Goal: Information Seeking & Learning: Learn about a topic

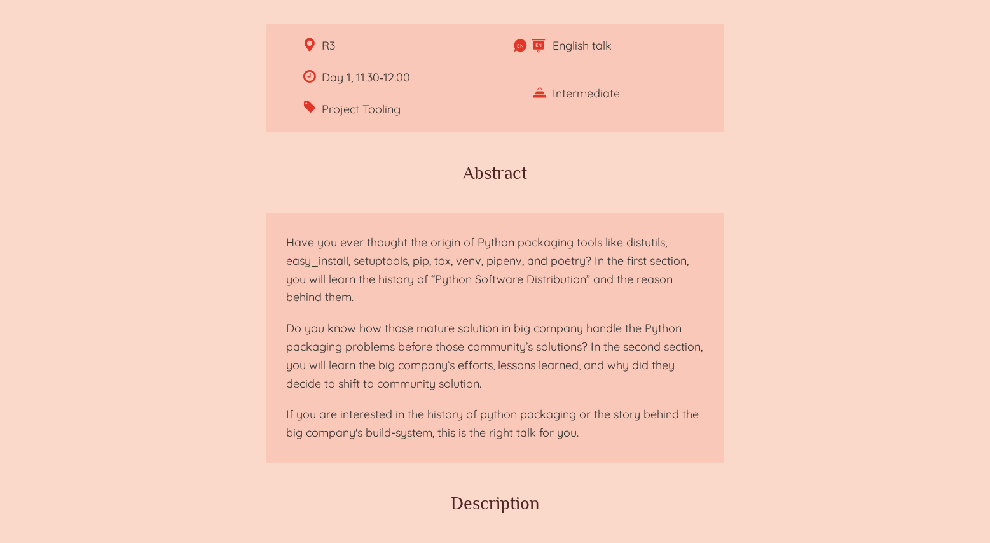
scroll to position [200, 0]
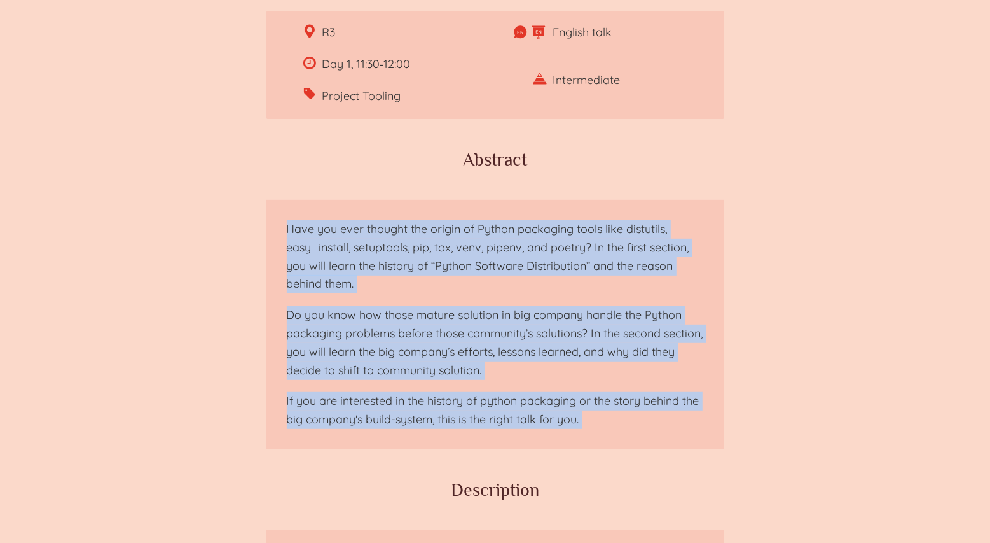
drag, startPoint x: 286, startPoint y: 224, endPoint x: 684, endPoint y: 455, distance: 461.1
copy main "Have you ever thought the origin of Python packaging tools like distutils, easy…"
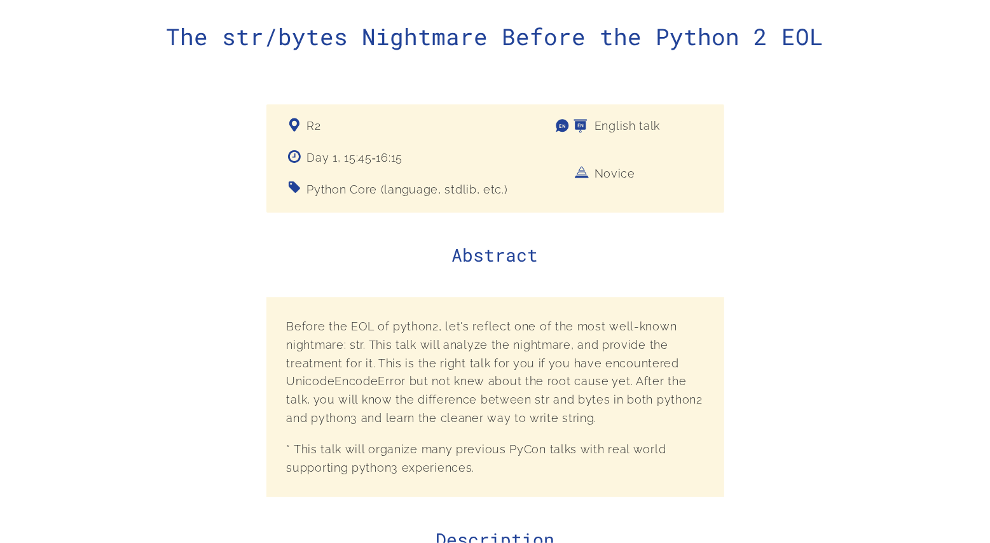
scroll to position [188, 0]
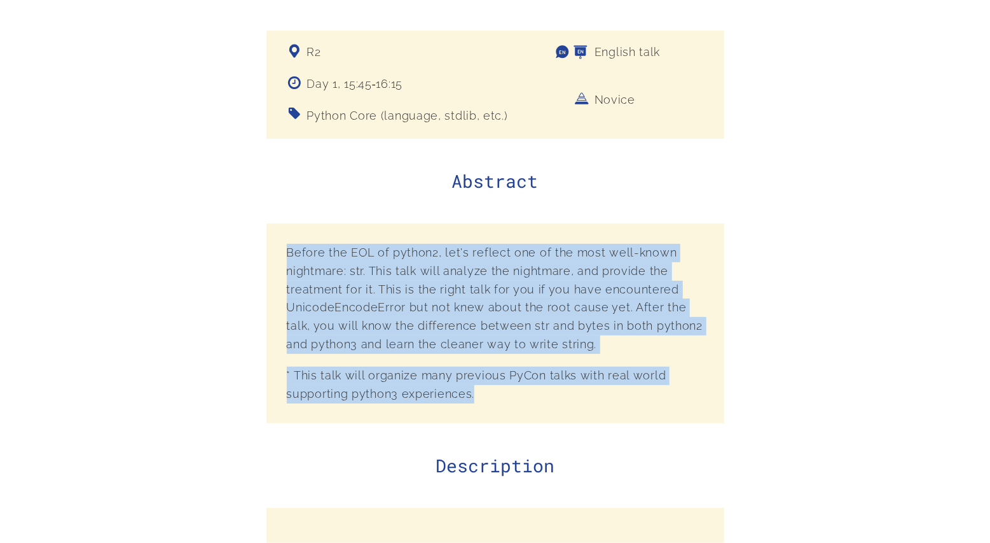
drag, startPoint x: 300, startPoint y: 260, endPoint x: 579, endPoint y: 401, distance: 313.8
click at [579, 401] on section "Before the EOL of python2, let's reflect one of the most well-known nightmare: …" at bounding box center [496, 323] width 458 height 200
copy section "Before the EOL of python2, let's reflect one of the most well-known nightmare: …"
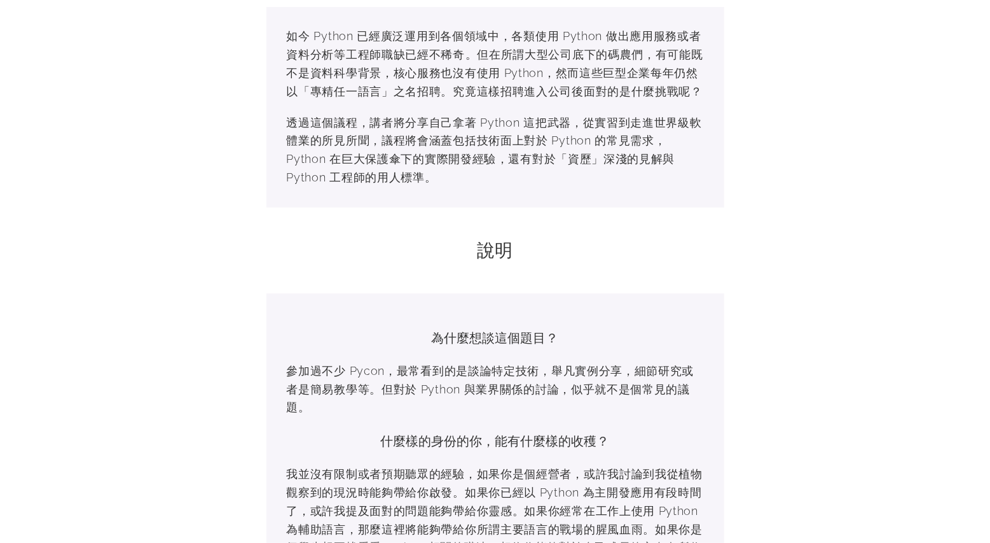
scroll to position [491, 0]
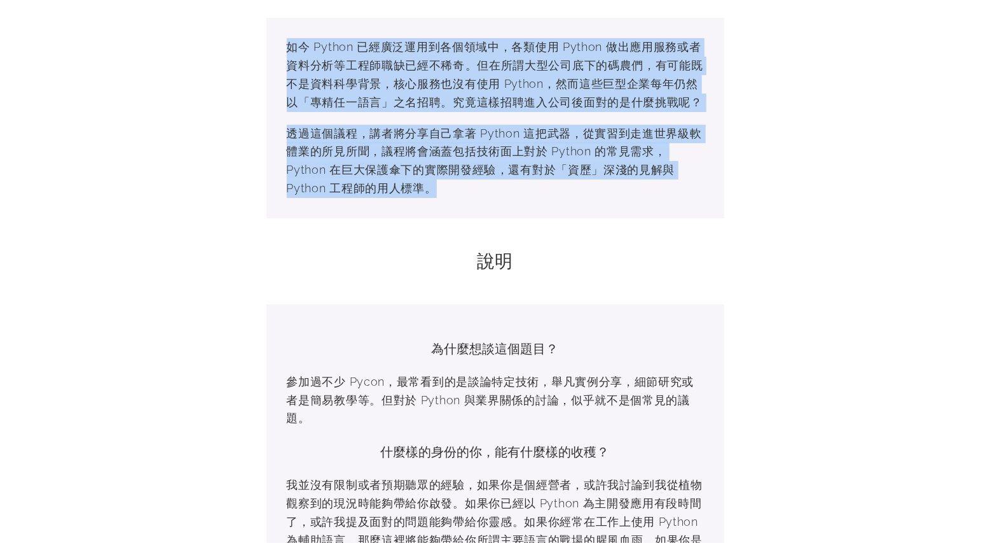
drag, startPoint x: 288, startPoint y: 44, endPoint x: 540, endPoint y: 194, distance: 293.2
click at [540, 194] on section "如今 Python 已經廣泛運用到各個領域中，各類使用 Python 做出應用服務或者資料分析等工程師職缺已經不稀奇。但在所謂大型公司底下的碼農們，有可能既…" at bounding box center [496, 118] width 458 height 200
copy section "如今 Python 已經廣泛運用到各個領域中，各類使用 Python 做出應用服務或者資料分析等工程師職缺已經不稀奇。但在所謂大型公司底下的碼農們，有可能既…"
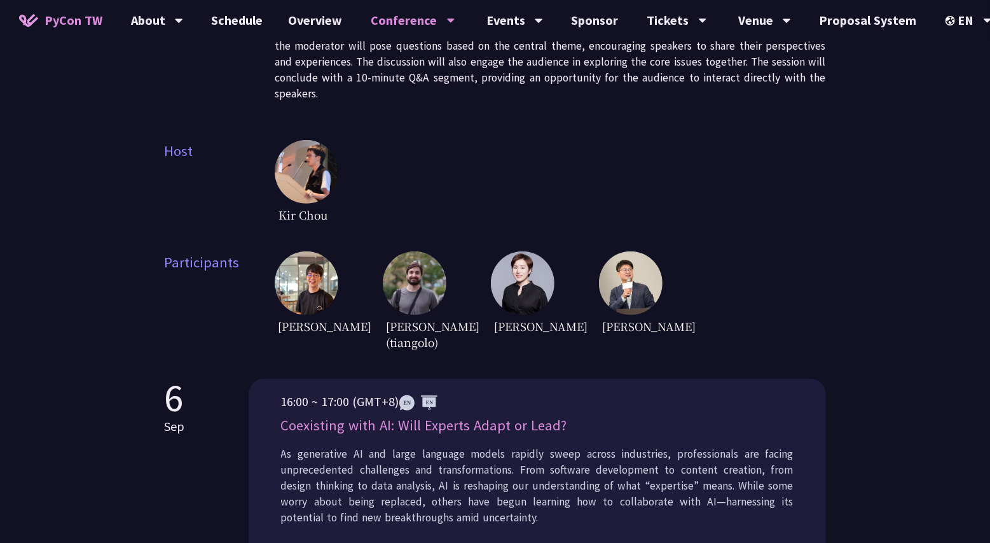
scroll to position [441, 0]
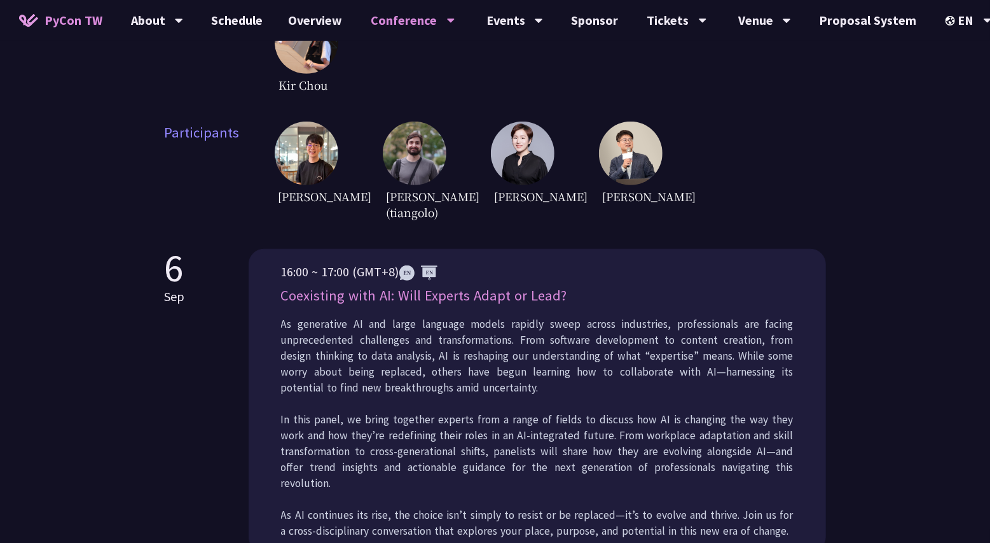
drag, startPoint x: 272, startPoint y: 316, endPoint x: 585, endPoint y: 316, distance: 312.9
click at [585, 316] on div "16:00 ~ 17:00 (GMT+8) Coexisting with AI: Will Experts Adapt or Lead? As genera…" at bounding box center [538, 400] width 578 height 303
copy p "Coexisting with AI: Will Experts Adapt or Lead?"
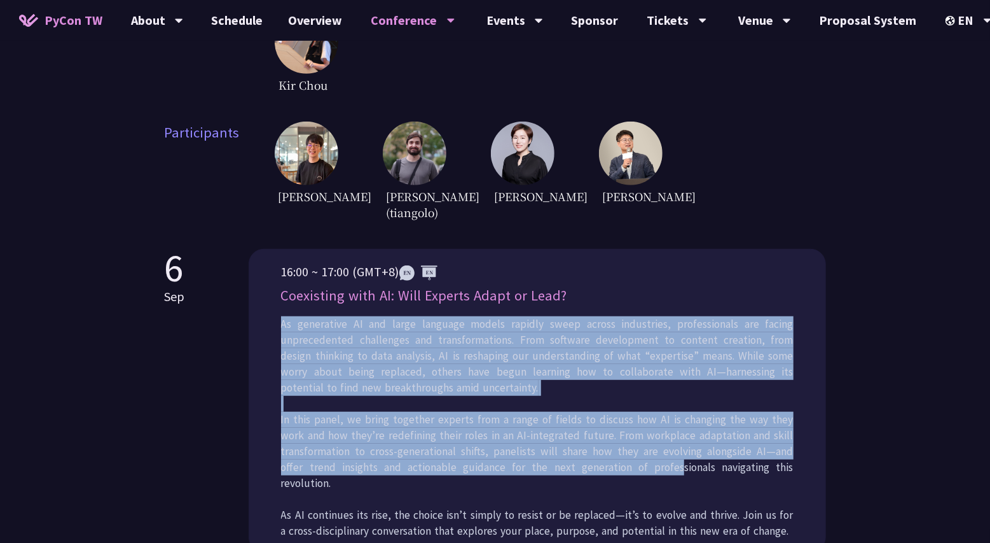
drag, startPoint x: 282, startPoint y: 340, endPoint x: 618, endPoint y: 485, distance: 365.6
click at [619, 485] on p "As generative AI and large language models rapidly sweep across industries, pro…" at bounding box center [537, 427] width 513 height 223
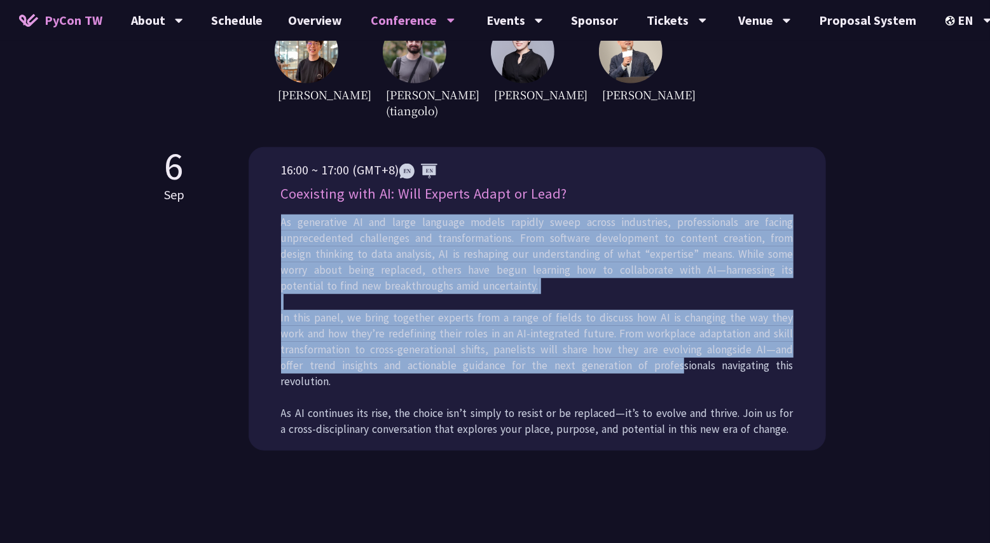
scroll to position [611, 0]
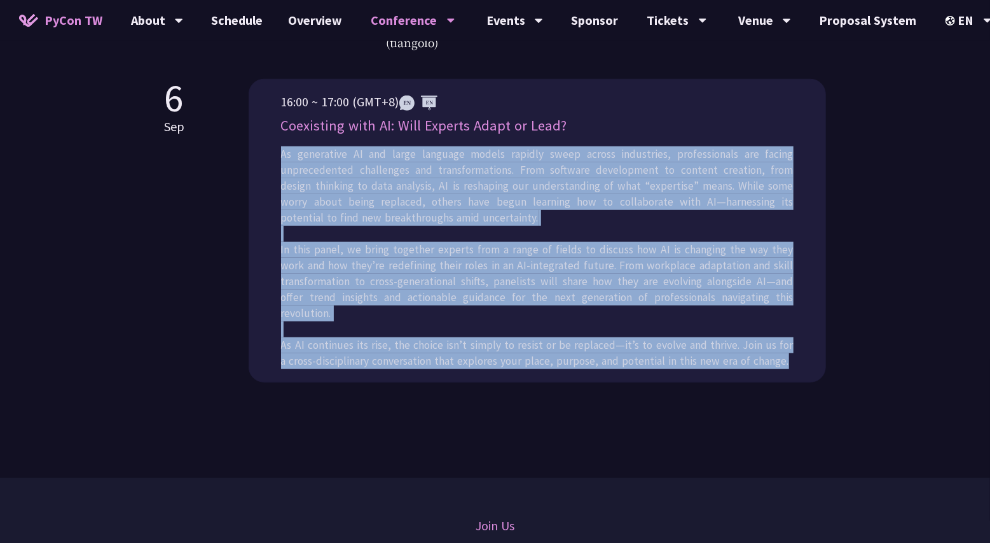
click at [789, 357] on p "As generative AI and large language models rapidly sweep across industries, pro…" at bounding box center [537, 257] width 513 height 223
copy p "As generative AI and large language models rapidly sweep across industries, pro…"
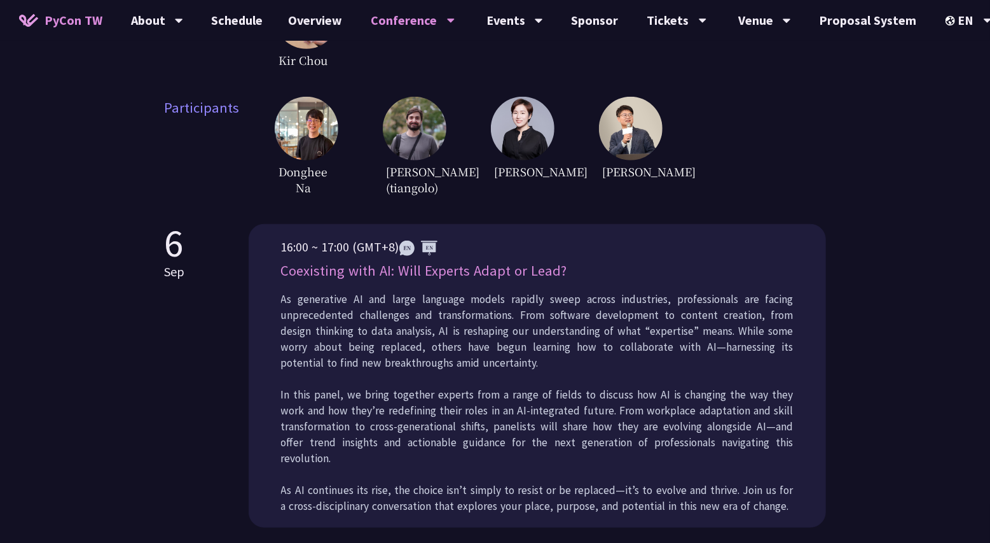
scroll to position [454, 0]
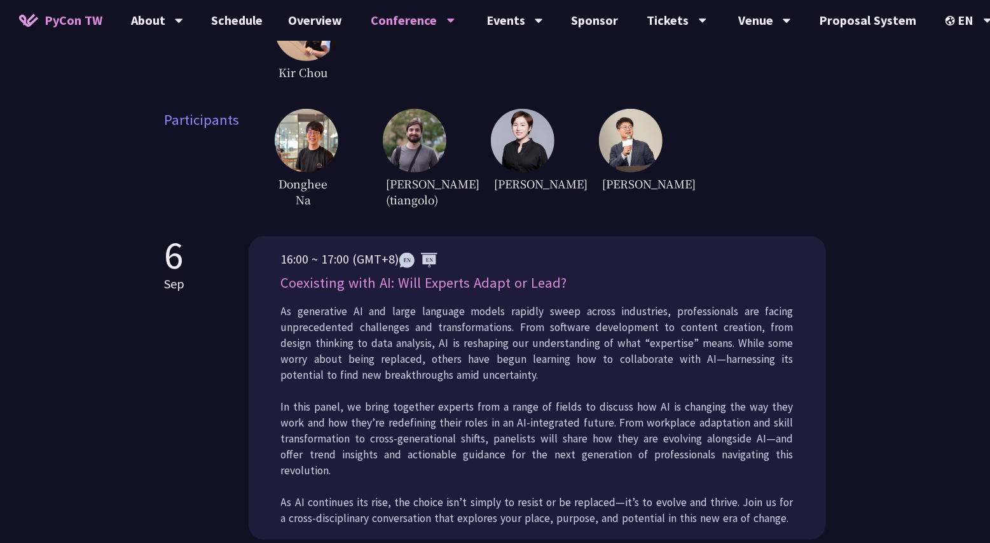
drag, startPoint x: 281, startPoint y: 184, endPoint x: 640, endPoint y: 228, distance: 362.0
click at [640, 228] on div "Panel Discussion Since [DATE], Panel Discussion has become a key part of PyCon …" at bounding box center [496, 90] width 662 height 1089
copy div "[PERSON_NAME] Na [PERSON_NAME] (tiangolo) [PERSON_NAME] [PERSON_NAME] [DATE]"
